Goal: Task Accomplishment & Management: Use online tool/utility

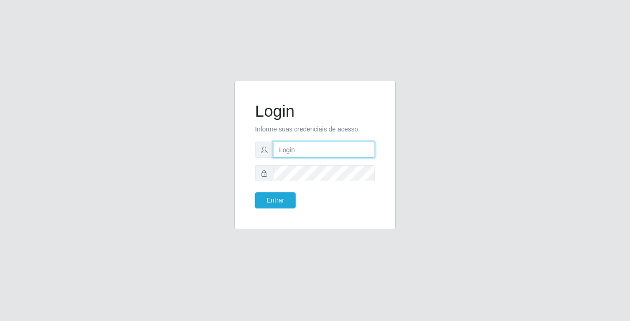
click at [347, 143] on input "text" at bounding box center [324, 150] width 102 height 16
type input "[PERSON_NAME]"
click at [310, 161] on form "Login Informe suas credenciais de acesso [PERSON_NAME] Entrar" at bounding box center [315, 154] width 120 height 107
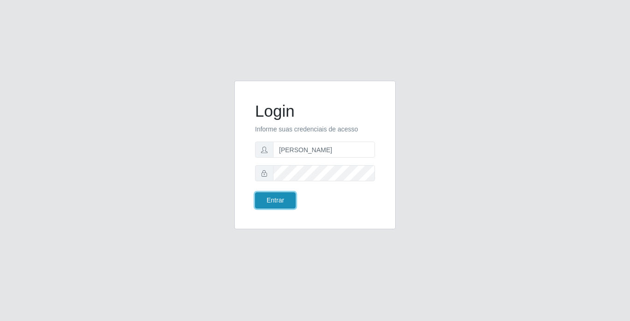
click at [286, 203] on button "Entrar" at bounding box center [275, 200] width 41 height 16
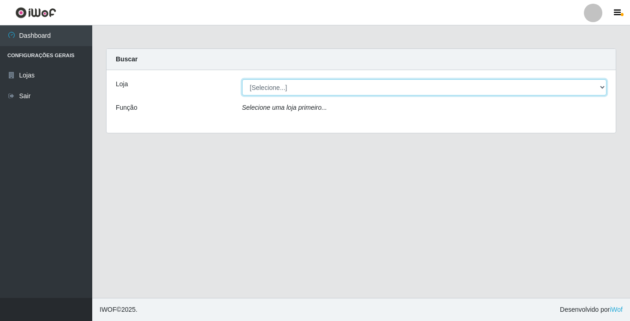
click at [521, 86] on select "[Selecione...] Bemais Supermercados - [GEOGRAPHIC_DATA]" at bounding box center [424, 87] width 365 height 16
select select "250"
click at [242, 79] on select "[Selecione...] Bemais Supermercados - [GEOGRAPHIC_DATA]" at bounding box center [424, 87] width 365 height 16
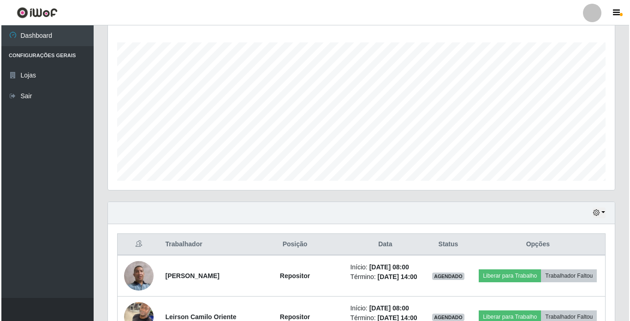
scroll to position [277, 0]
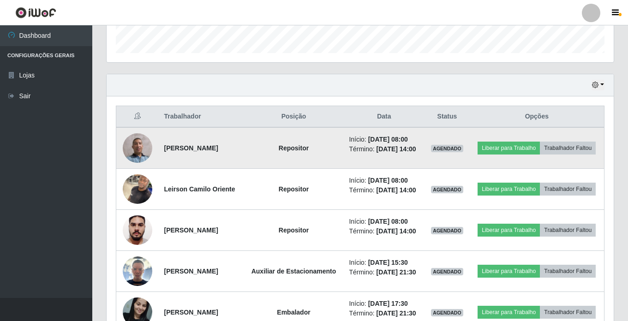
click at [133, 153] on img at bounding box center [138, 148] width 30 height 30
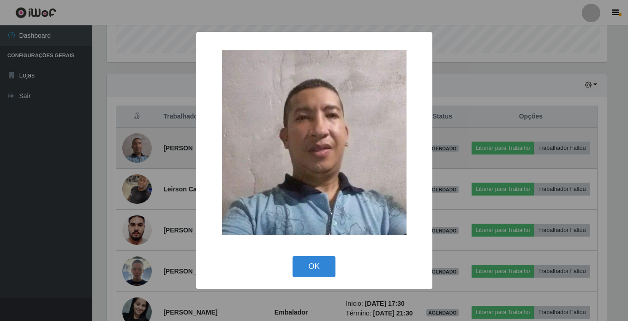
scroll to position [191, 502]
click at [133, 153] on div "× OK Cancel" at bounding box center [315, 160] width 630 height 321
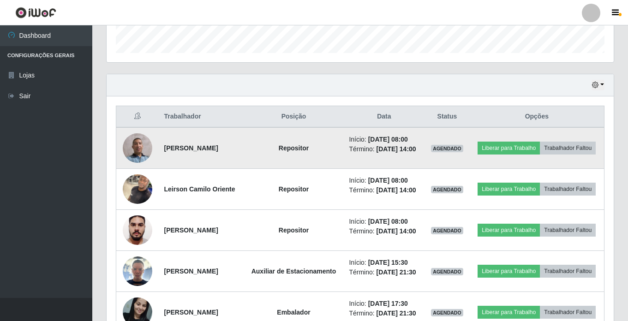
scroll to position [191, 507]
click at [133, 153] on img at bounding box center [138, 148] width 30 height 30
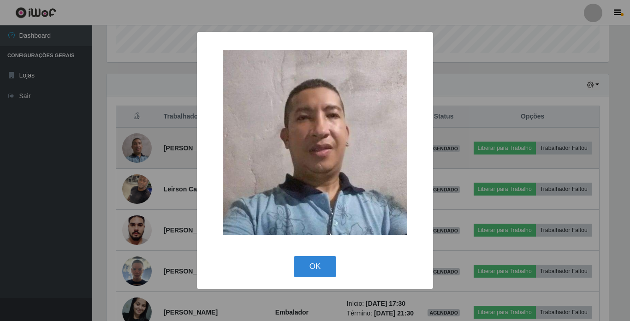
click at [133, 153] on div "× OK Cancel" at bounding box center [315, 160] width 630 height 321
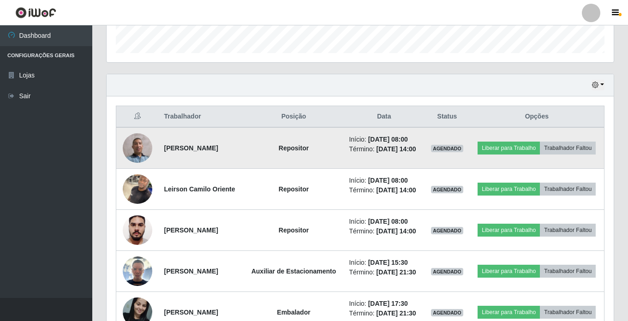
scroll to position [191, 507]
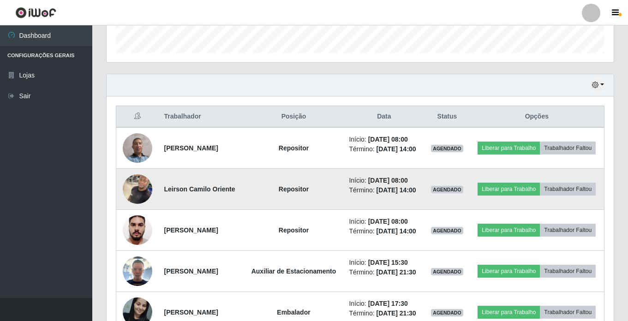
click at [135, 202] on img at bounding box center [138, 188] width 30 height 39
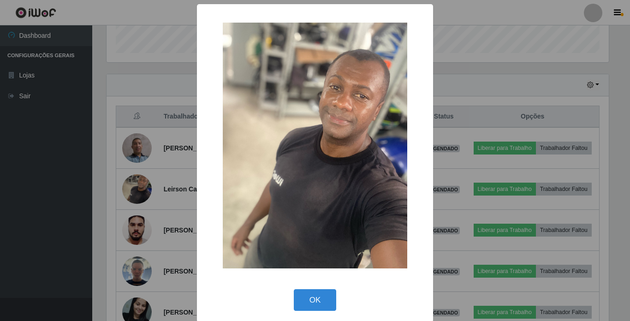
click at [137, 200] on div "× OK Cancel" at bounding box center [315, 160] width 630 height 321
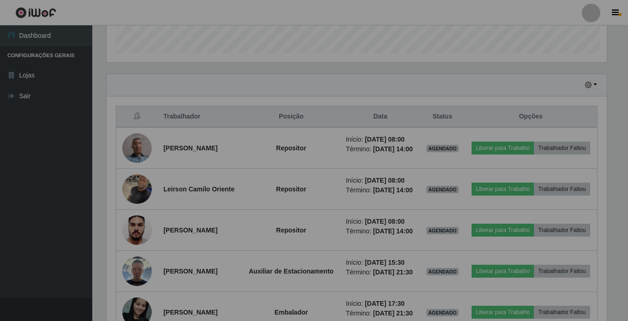
scroll to position [191, 507]
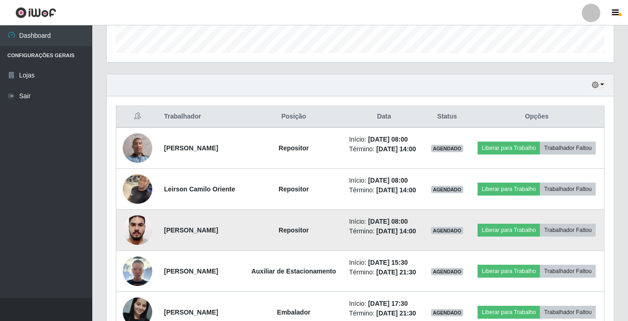
click at [134, 249] on img at bounding box center [138, 229] width 30 height 39
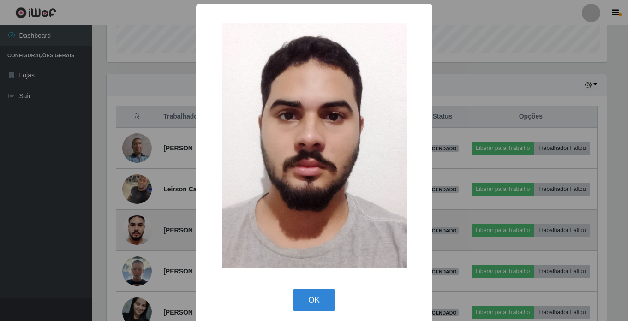
scroll to position [191, 502]
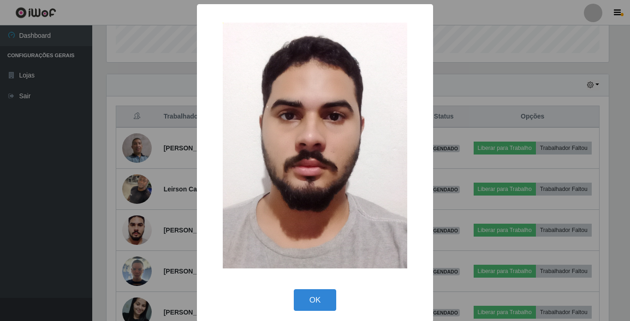
click at [135, 247] on div "× OK Cancel" at bounding box center [315, 160] width 630 height 321
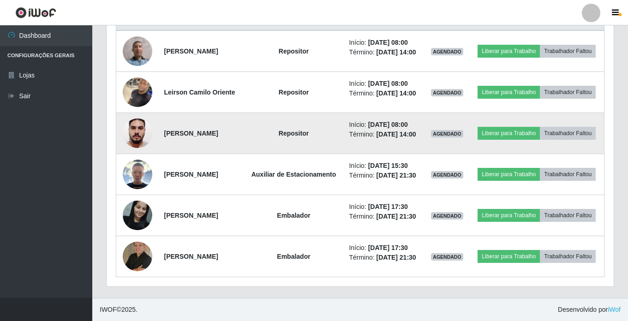
scroll to position [415, 0]
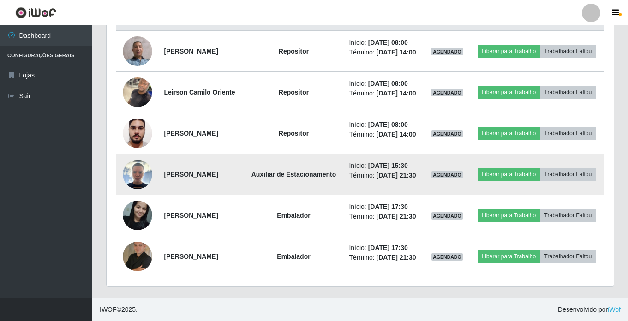
click at [136, 160] on img at bounding box center [138, 175] width 30 height 30
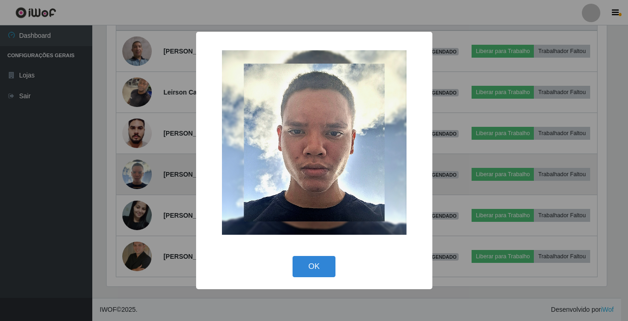
scroll to position [191, 502]
click at [136, 160] on div "× OK Cancel" at bounding box center [315, 160] width 630 height 321
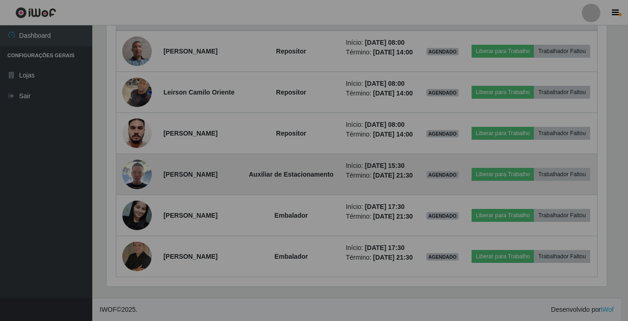
scroll to position [191, 507]
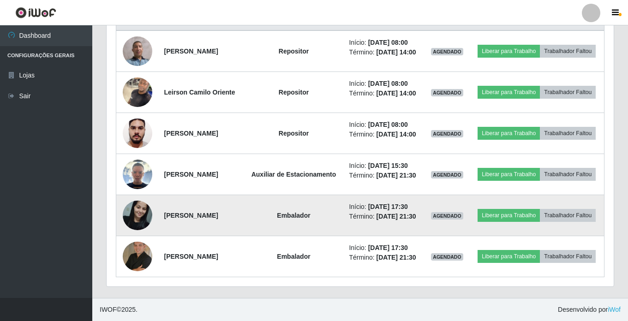
click at [140, 206] on img at bounding box center [138, 214] width 30 height 39
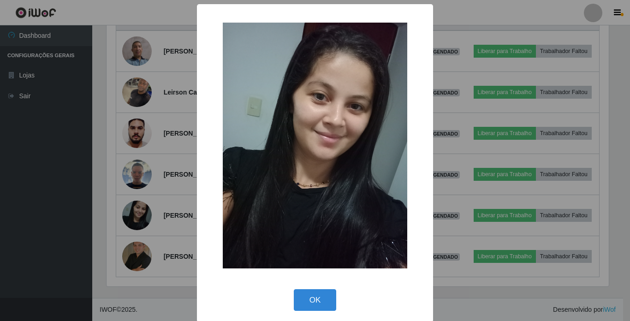
click at [130, 255] on div "× OK Cancel" at bounding box center [315, 160] width 630 height 321
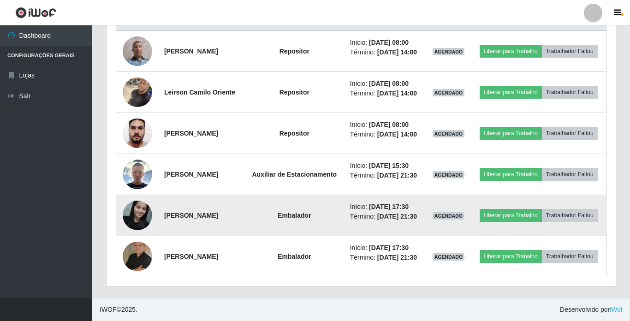
scroll to position [191, 507]
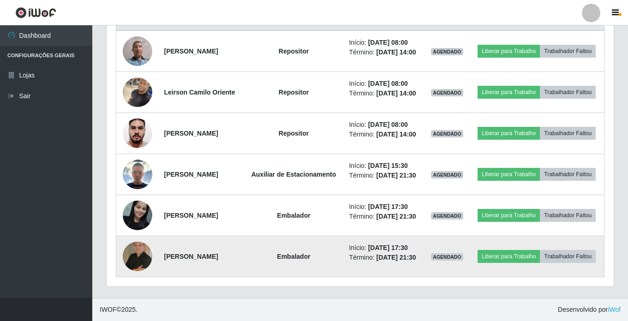
click at [132, 238] on td at bounding box center [137, 256] width 42 height 41
click at [134, 248] on img at bounding box center [138, 257] width 30 height 30
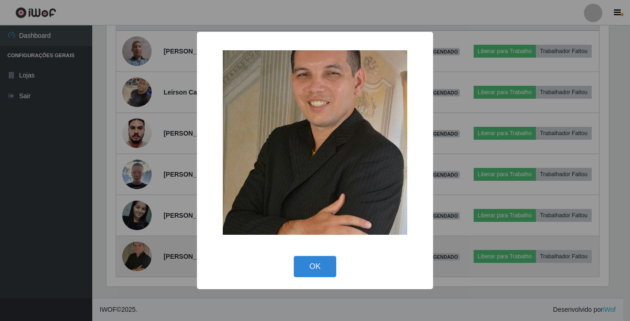
click at [134, 248] on div "× OK Cancel" at bounding box center [315, 160] width 630 height 321
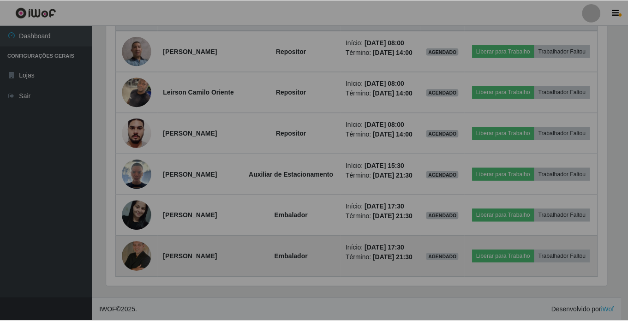
scroll to position [0, 0]
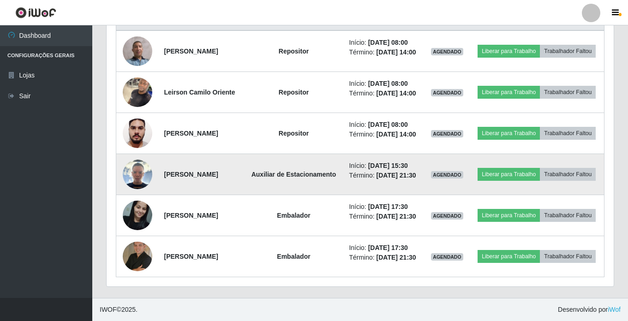
click at [137, 160] on img at bounding box center [138, 175] width 30 height 30
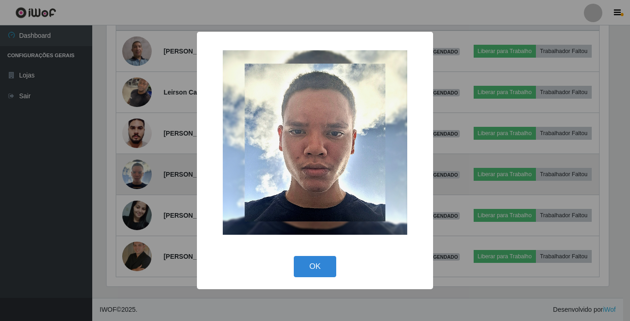
click at [137, 159] on div "× OK Cancel" at bounding box center [315, 160] width 630 height 321
